Goal: Task Accomplishment & Management: Manage account settings

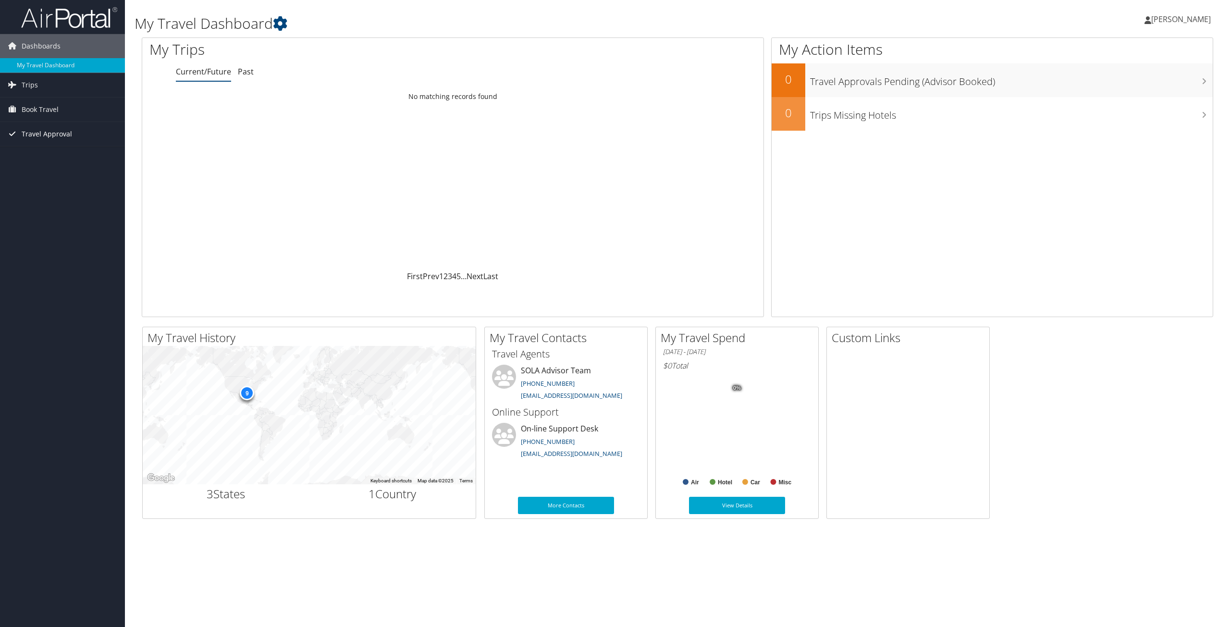
click at [37, 133] on span "Travel Approval" at bounding box center [47, 134] width 50 height 24
click at [41, 156] on link "Pending Trip Approvals" at bounding box center [62, 153] width 125 height 14
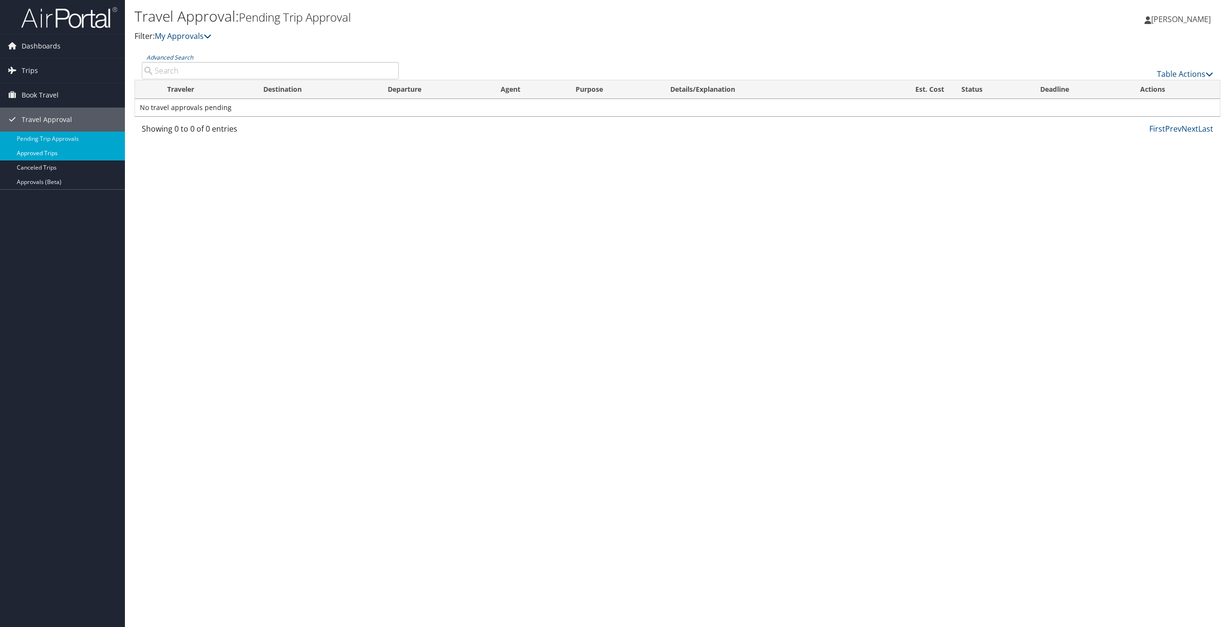
click at [46, 154] on link "Approved Trips" at bounding box center [62, 153] width 125 height 14
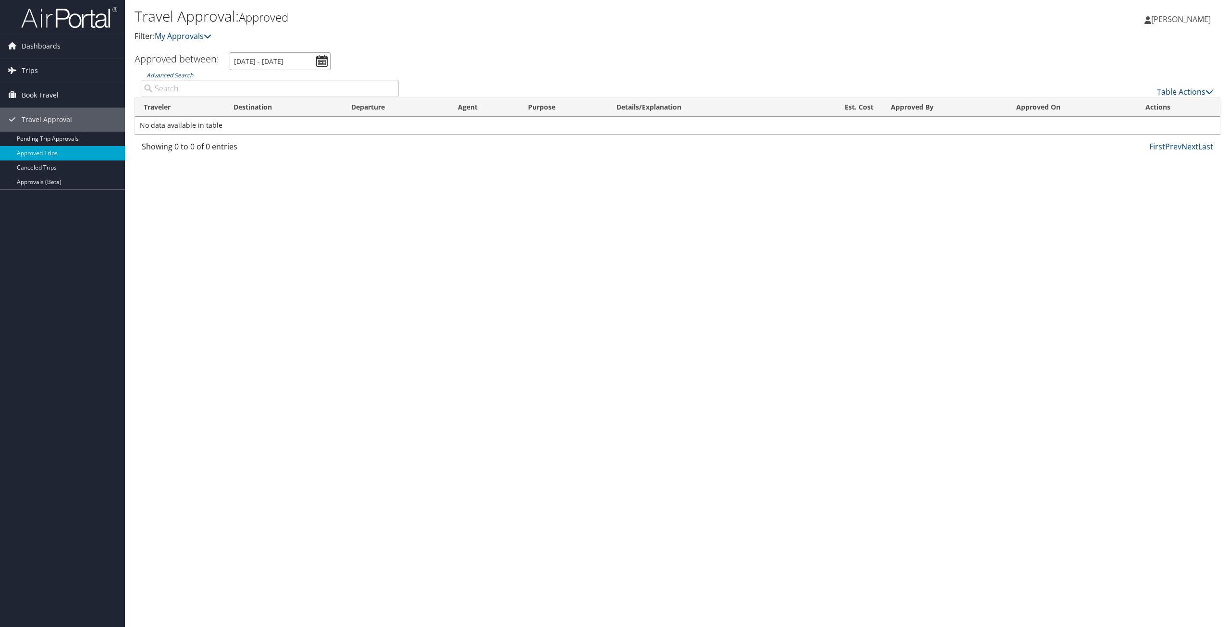
click at [322, 63] on input "8/30/2025 - 9/30/2025" at bounding box center [280, 61] width 101 height 18
click at [324, 61] on input "8/30/2025 - 9/30/2025" at bounding box center [280, 61] width 101 height 18
click at [263, 231] on li "Custom Range" at bounding box center [268, 228] width 70 height 12
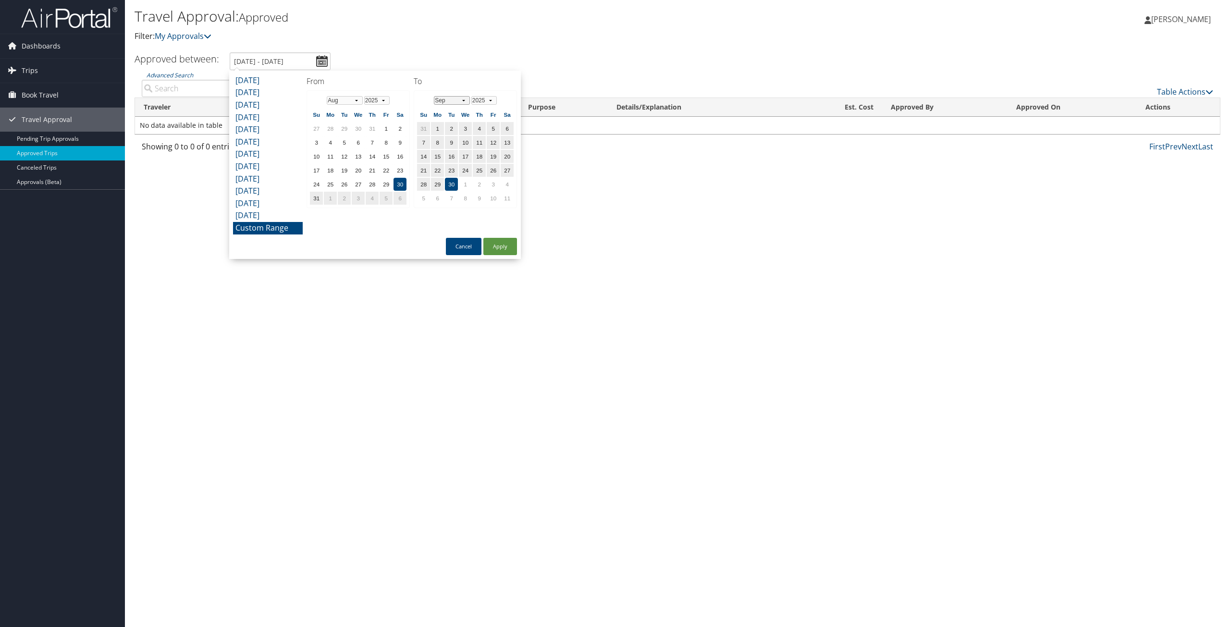
click at [455, 100] on select "Jan Feb Mar Apr May Jun Jul Aug Sep Oct Nov Dec" at bounding box center [452, 100] width 36 height 9
click at [466, 185] on td "31" at bounding box center [465, 184] width 13 height 13
click at [500, 248] on button "Apply" at bounding box center [501, 246] width 34 height 17
type input "8/30/2025 - 12/31/2025"
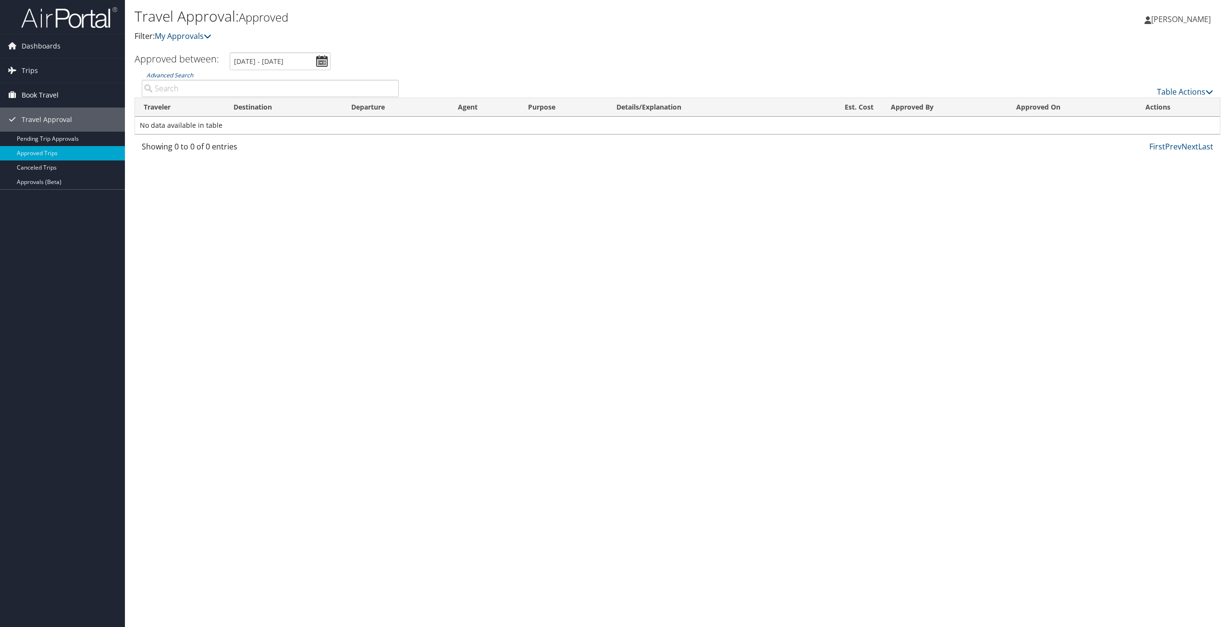
click at [37, 95] on span "Book Travel" at bounding box center [40, 95] width 37 height 24
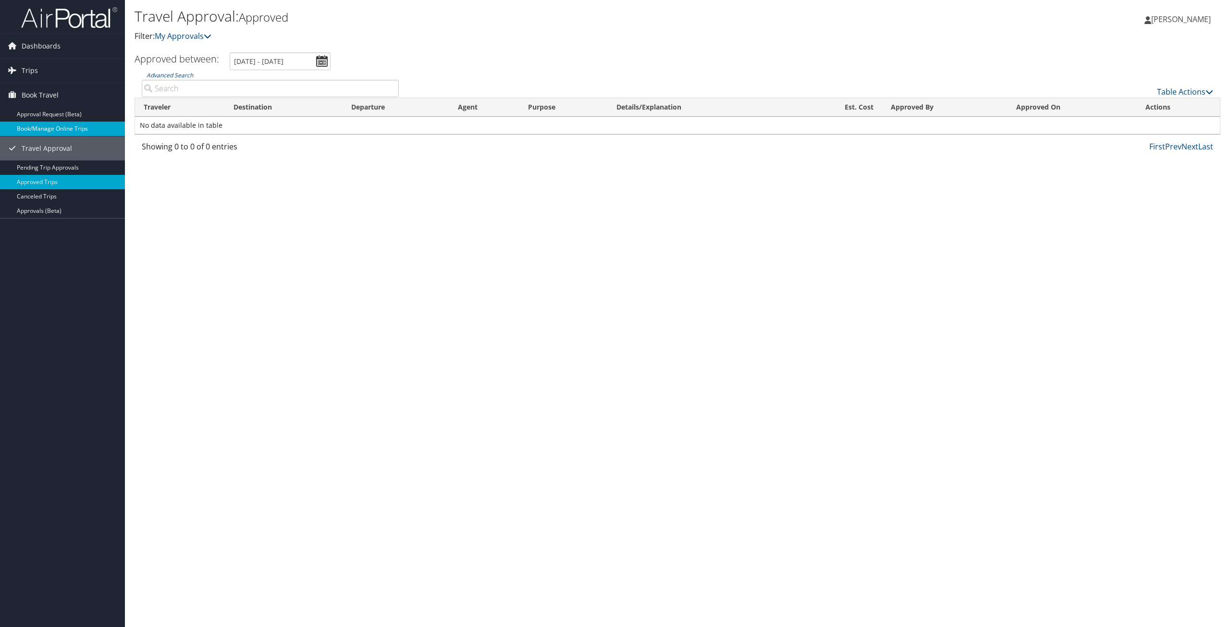
click at [47, 129] on link "Book/Manage Online Trips" at bounding box center [62, 129] width 125 height 14
